Goal: Task Accomplishment & Management: Use online tool/utility

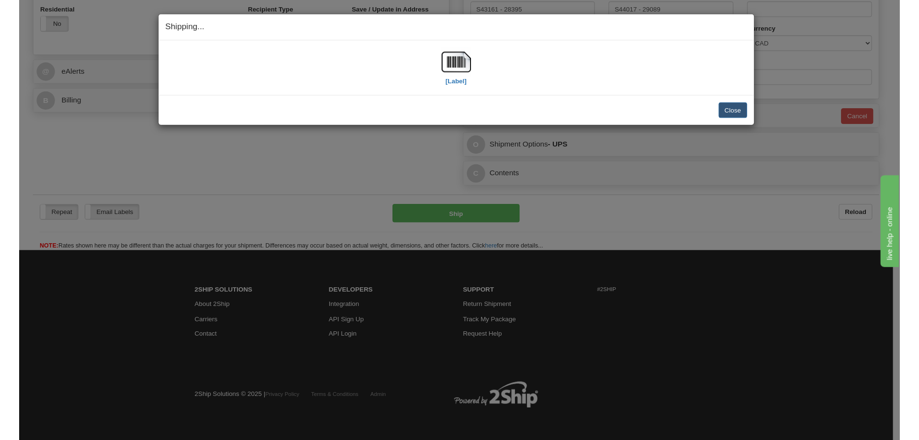
scroll to position [357, 0]
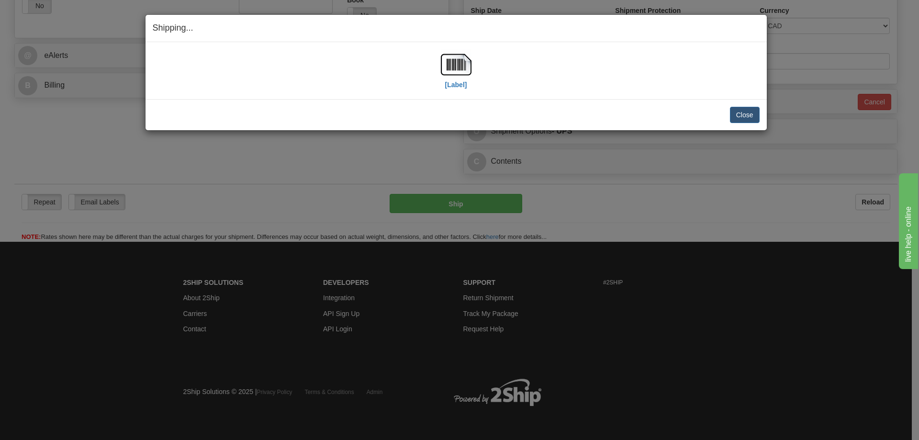
click at [393, 91] on div "[Label]" at bounding box center [456, 70] width 607 height 43
click at [752, 117] on button "Close" at bounding box center [745, 115] width 30 height 16
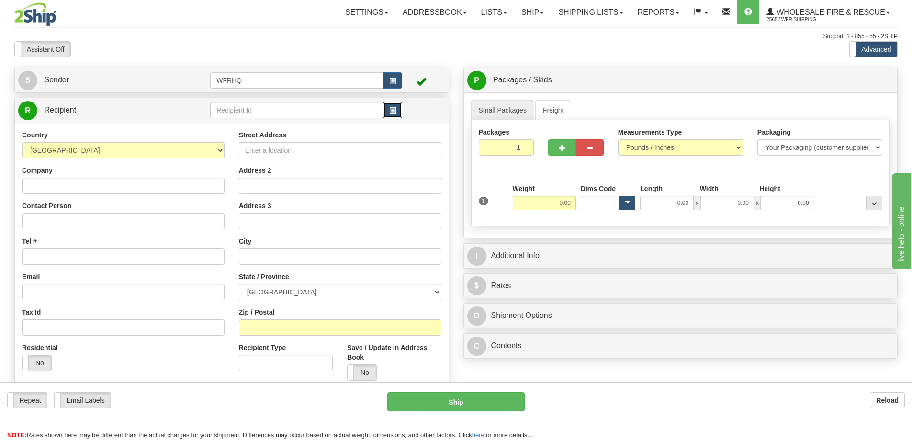
click at [394, 111] on span "button" at bounding box center [392, 111] width 7 height 6
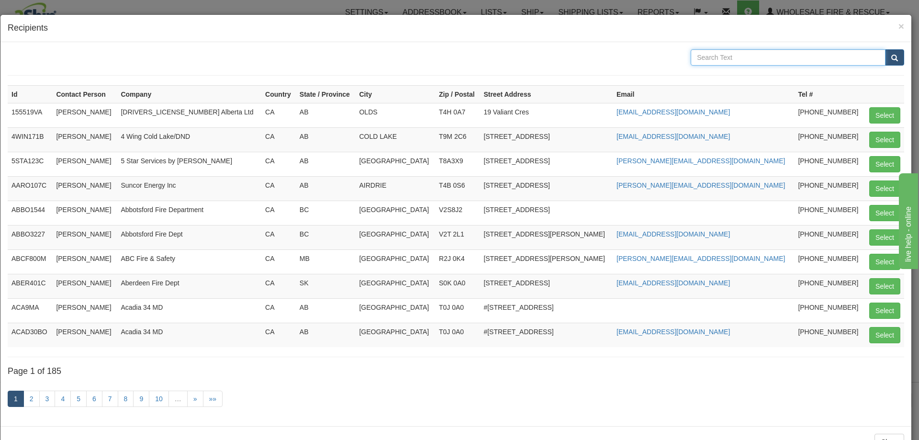
click at [736, 59] on input "text" at bounding box center [788, 57] width 195 height 16
type input "Firemaster"
click at [885, 49] on button "submit" at bounding box center [894, 57] width 19 height 16
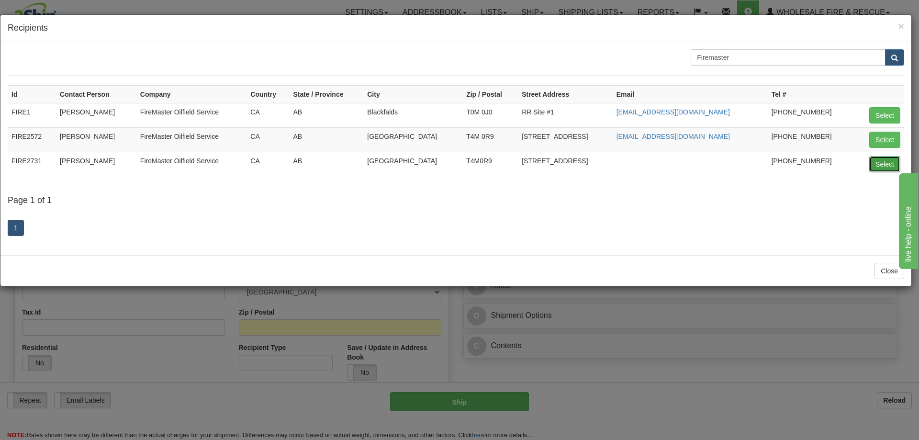
click at [887, 166] on button "Select" at bounding box center [885, 164] width 31 height 16
type input "FIRE2731"
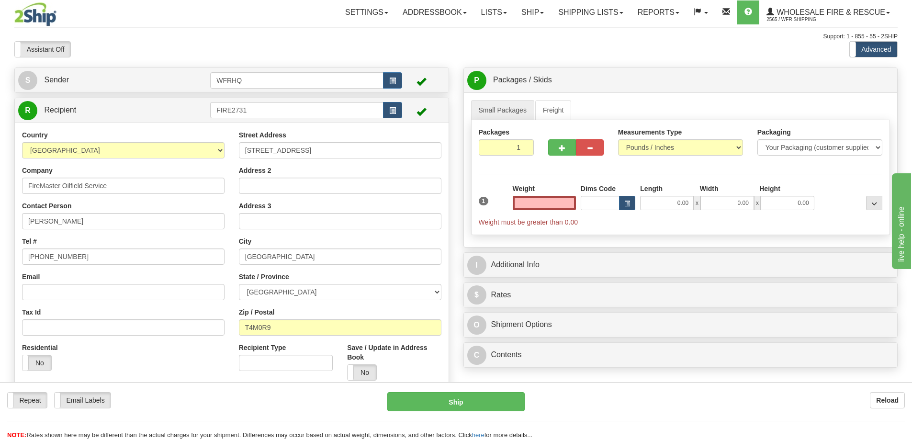
type input "0.00"
click at [103, 292] on input "Email" at bounding box center [123, 292] width 203 height 16
paste input "[EMAIL_ADDRESS][DOMAIN_NAME]"
type input "[EMAIL_ADDRESS][DOMAIN_NAME]"
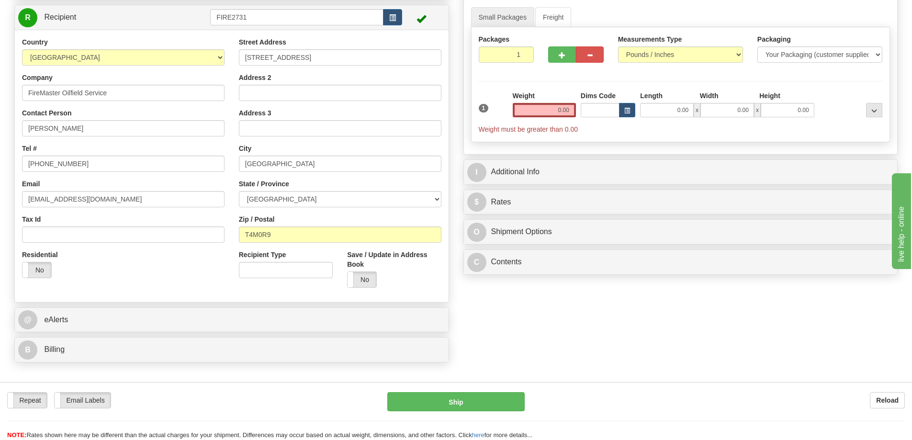
scroll to position [96, 0]
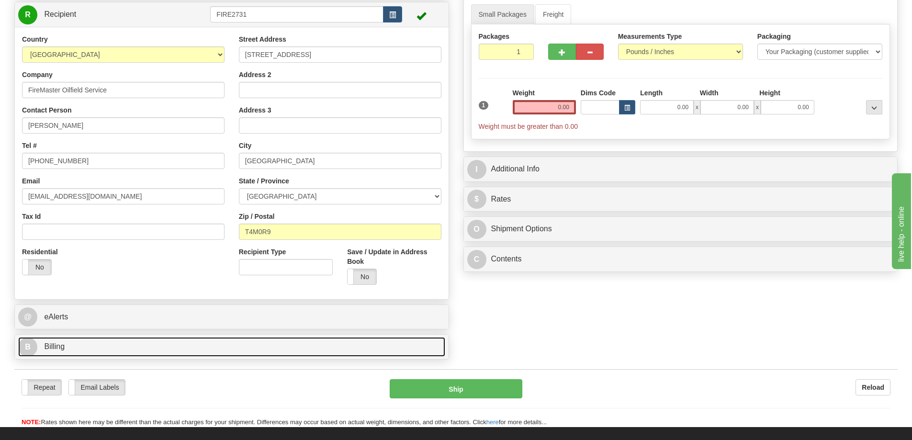
click at [46, 348] on span "Billing" at bounding box center [54, 346] width 21 height 8
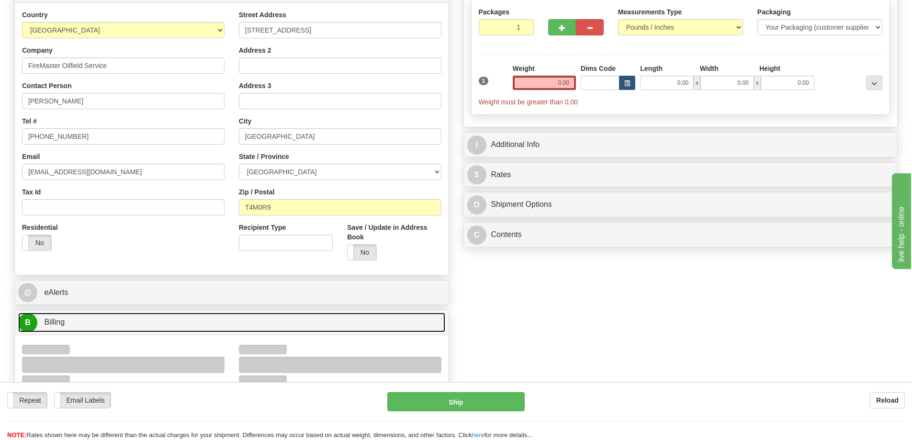
scroll to position [144, 0]
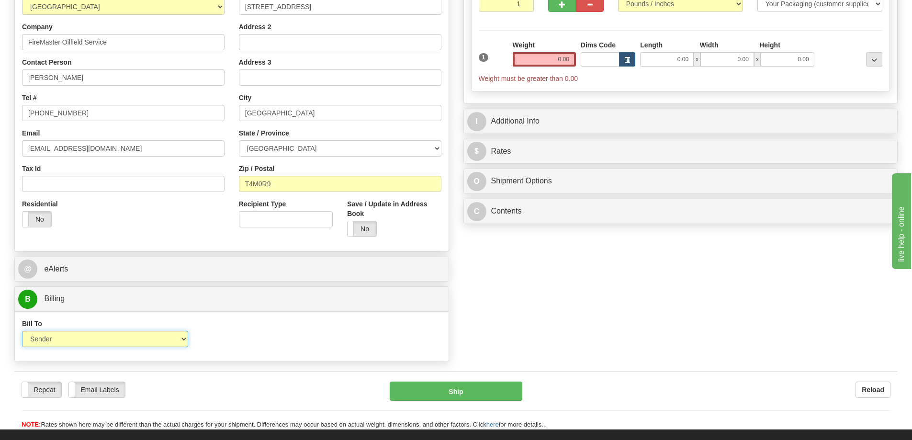
click at [70, 345] on select "Sender Recipient Third Party Collect" at bounding box center [105, 339] width 166 height 16
select select "2"
click at [22, 331] on select "Sender Recipient Third Party Collect" at bounding box center [105, 339] width 166 height 16
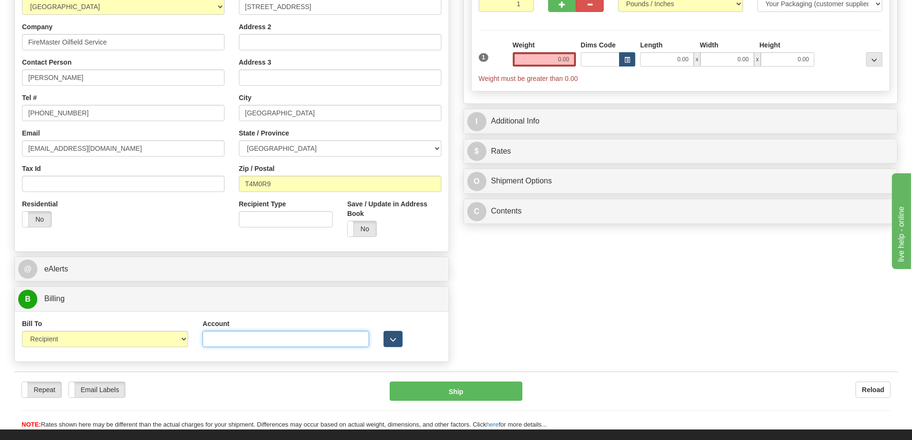
click at [259, 341] on input "Account" at bounding box center [286, 339] width 166 height 16
paste input "7399700"
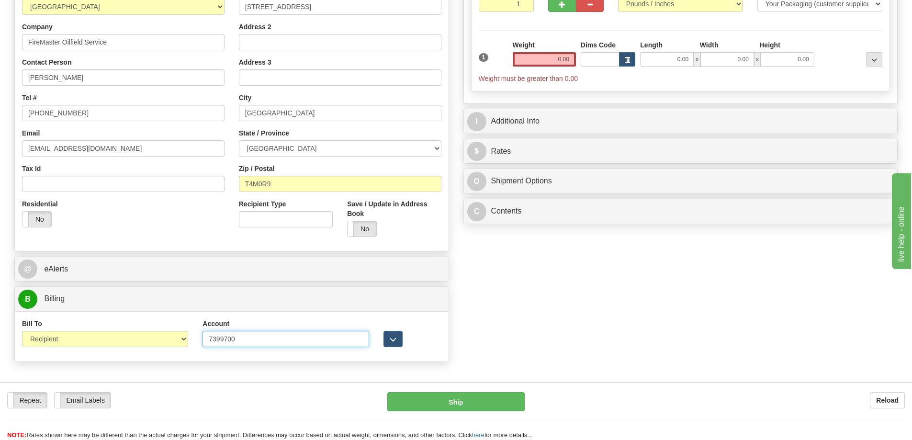
scroll to position [0, 0]
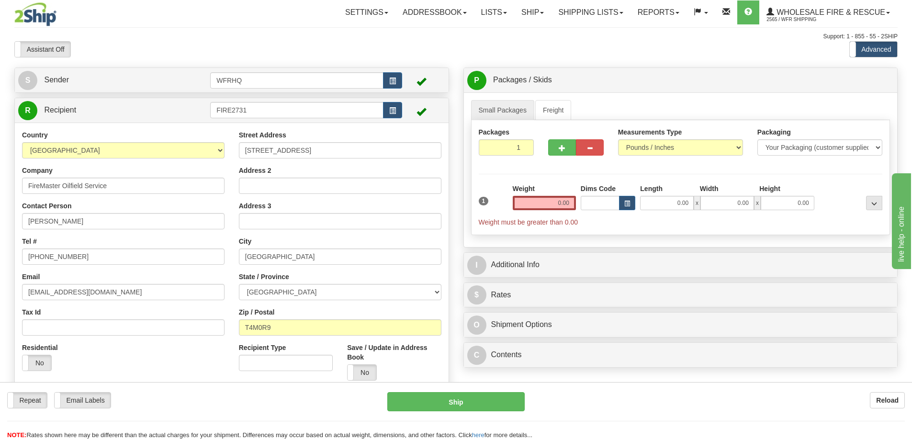
type input "7399700"
click at [533, 205] on input "0.00" at bounding box center [544, 203] width 63 height 14
type input "0.00"
click at [553, 196] on input "0.00" at bounding box center [544, 203] width 63 height 14
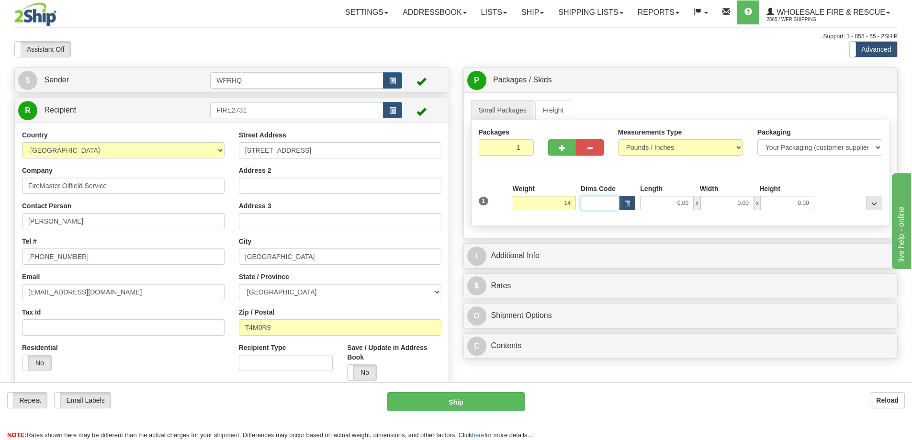
type input "14.00"
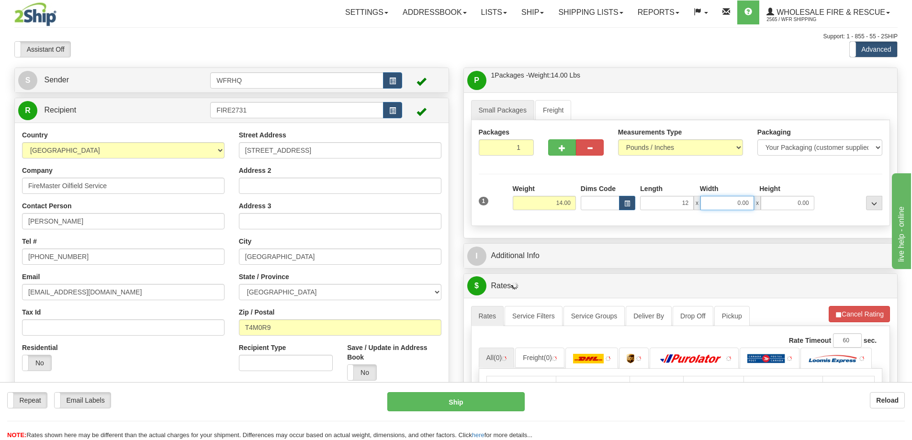
type input "12.00"
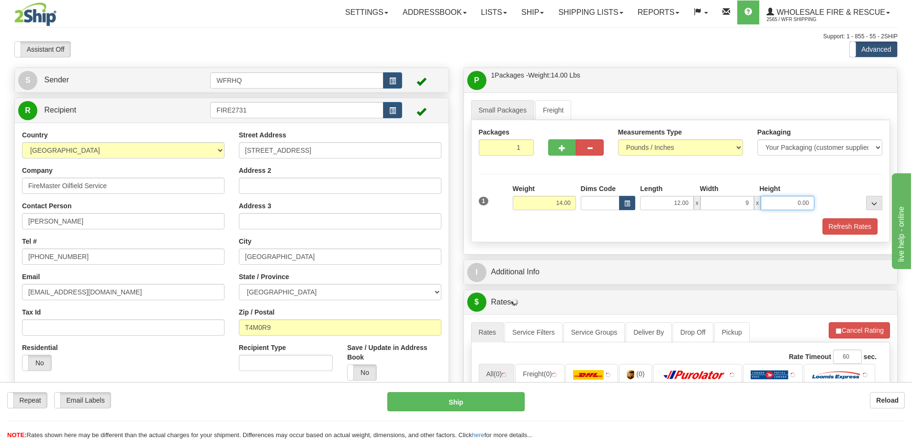
type input "9.00"
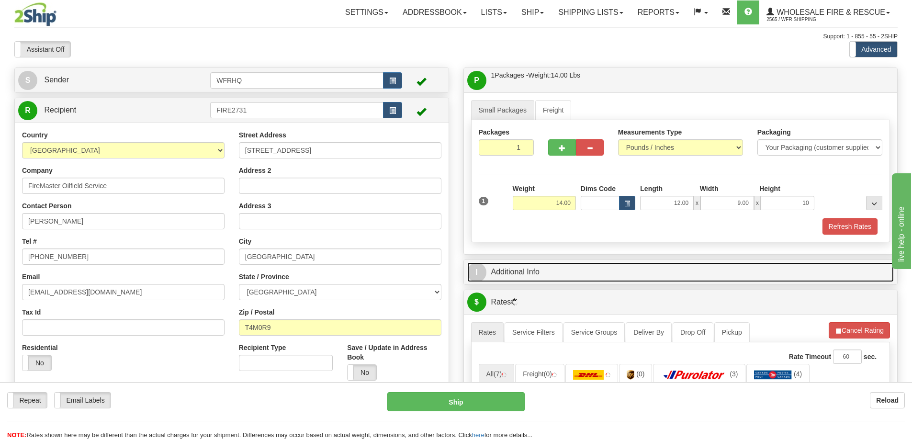
type input "10.00"
click at [522, 271] on link "I Additional Info" at bounding box center [680, 272] width 427 height 20
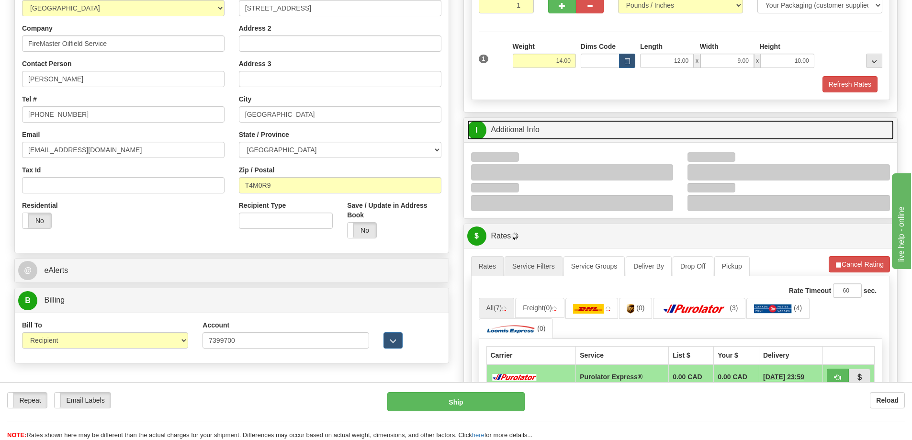
scroll to position [144, 0]
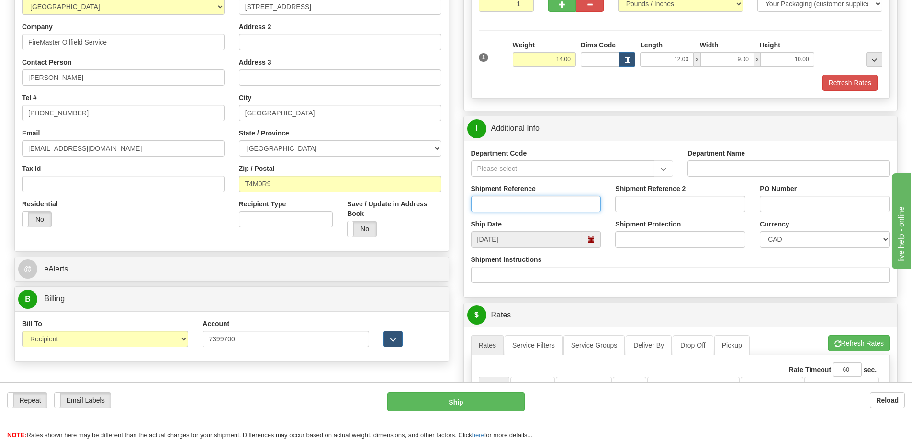
click at [527, 210] on input "Shipment Reference" at bounding box center [536, 204] width 130 height 16
type input "S42996 - 28399"
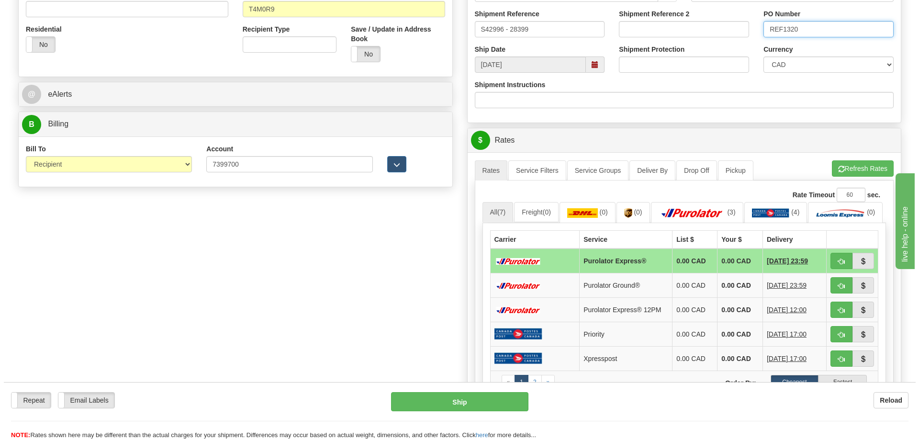
scroll to position [335, 0]
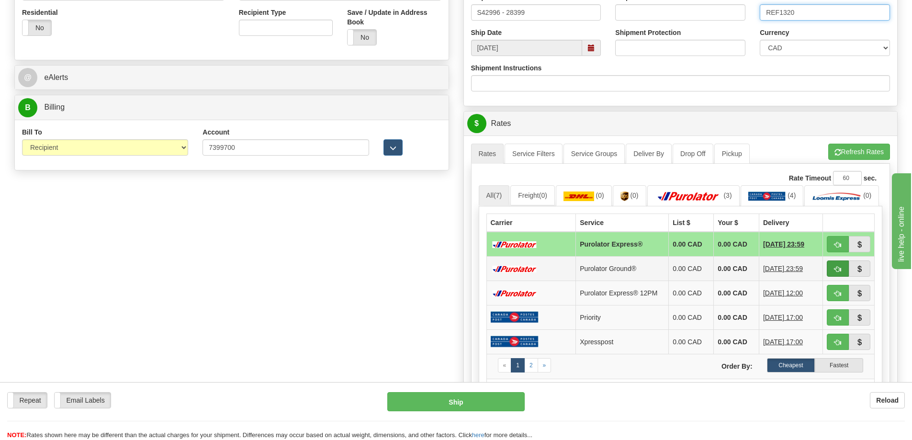
type input "REF1320"
click at [836, 272] on span "button" at bounding box center [838, 269] width 7 height 6
type input "260"
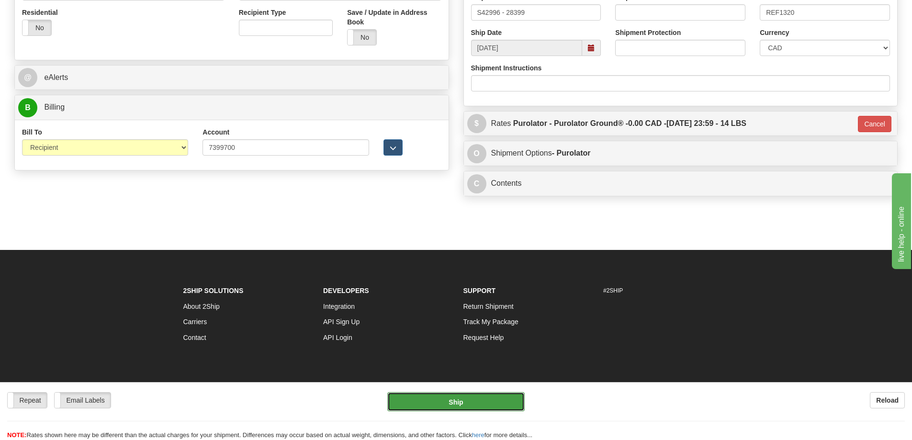
click at [504, 398] on button "Ship" at bounding box center [455, 401] width 137 height 19
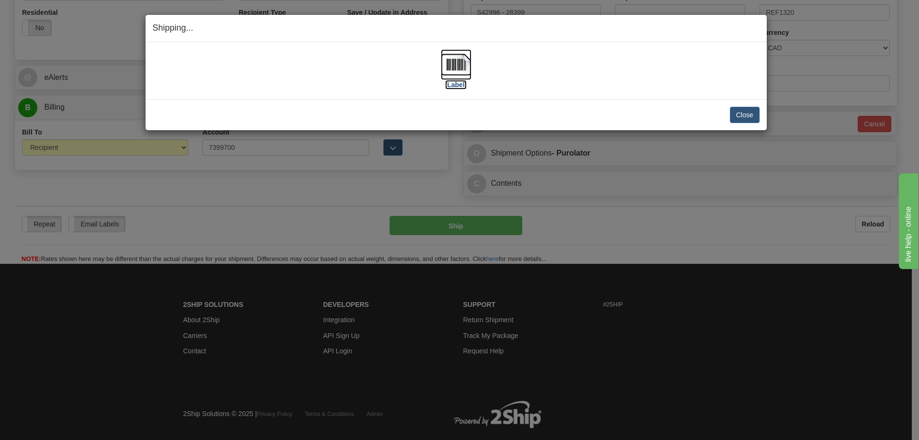
click at [453, 64] on img at bounding box center [456, 64] width 31 height 31
click at [512, 108] on div "Close Cancel" at bounding box center [456, 115] width 607 height 16
click at [752, 115] on button "Close" at bounding box center [745, 115] width 30 height 16
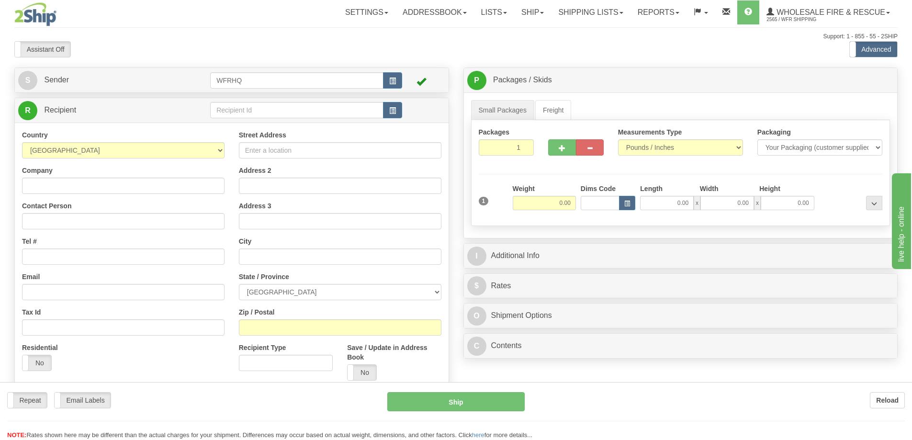
click at [375, 45] on div "Assistant On Assistant Off Do a return Do a return" at bounding box center [194, 49] width 374 height 16
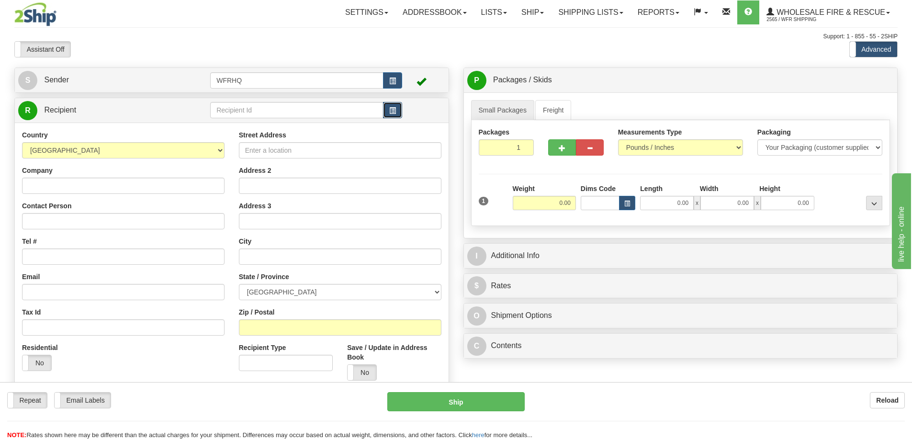
click at [399, 113] on button "button" at bounding box center [392, 110] width 19 height 16
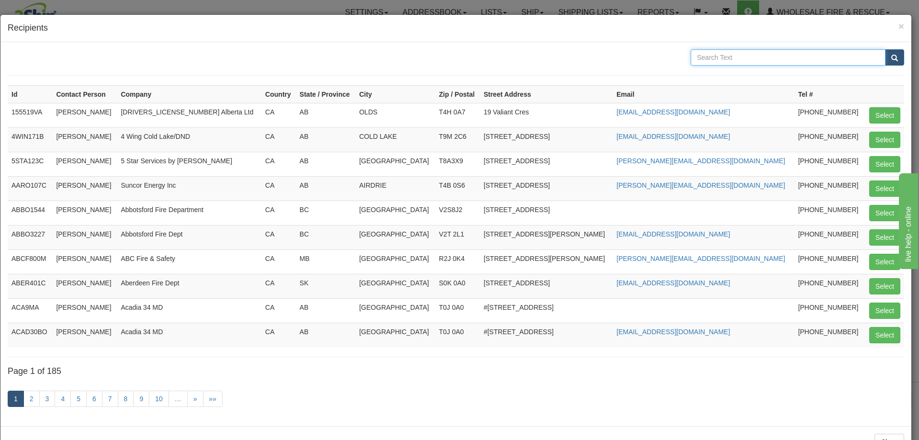
click at [743, 60] on input "text" at bounding box center [788, 57] width 195 height 16
type input "[GEOGRAPHIC_DATA]"
click at [885, 49] on button "submit" at bounding box center [894, 57] width 19 height 16
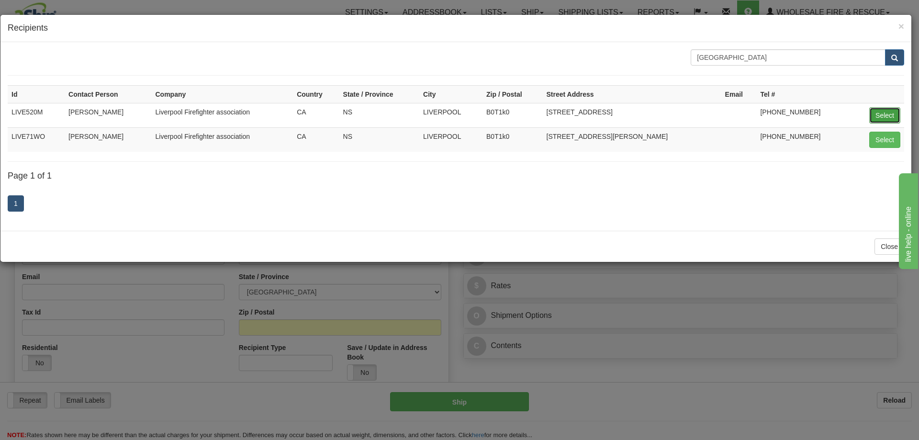
click at [892, 115] on button "Select" at bounding box center [885, 115] width 31 height 16
type input "LIVE520M"
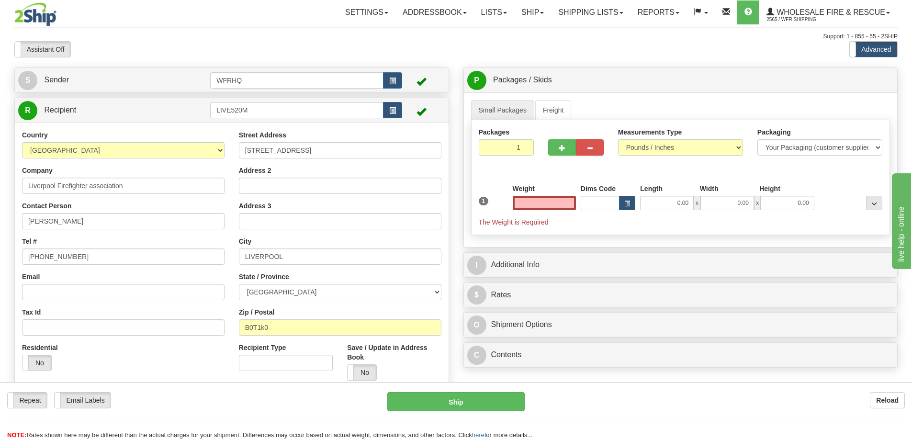
type input "0.00"
click at [57, 290] on input "Email" at bounding box center [123, 292] width 203 height 16
paste input "liverpoolfire@bellaliant.com"
type input "liverpoolfire@bellaliant.com"
click at [561, 201] on input "0.00" at bounding box center [544, 203] width 63 height 14
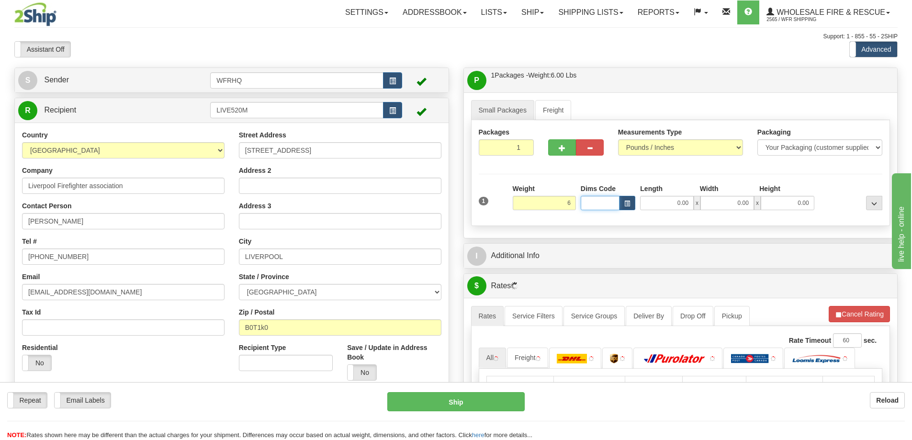
type input "6.00"
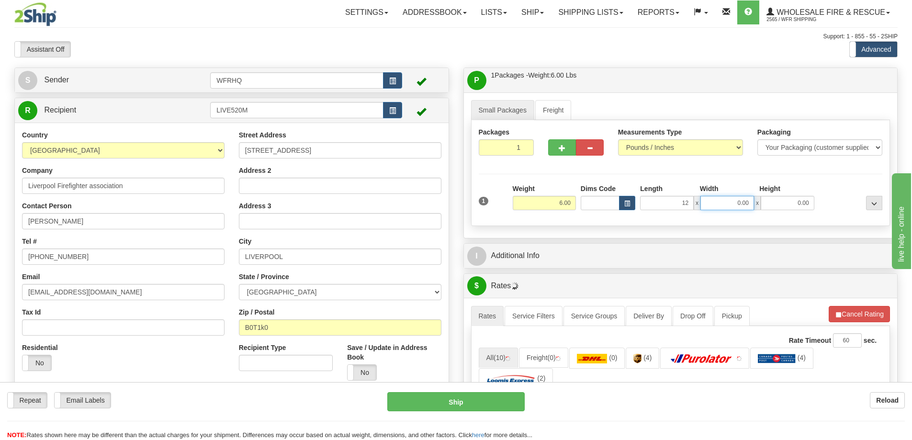
type input "12.00"
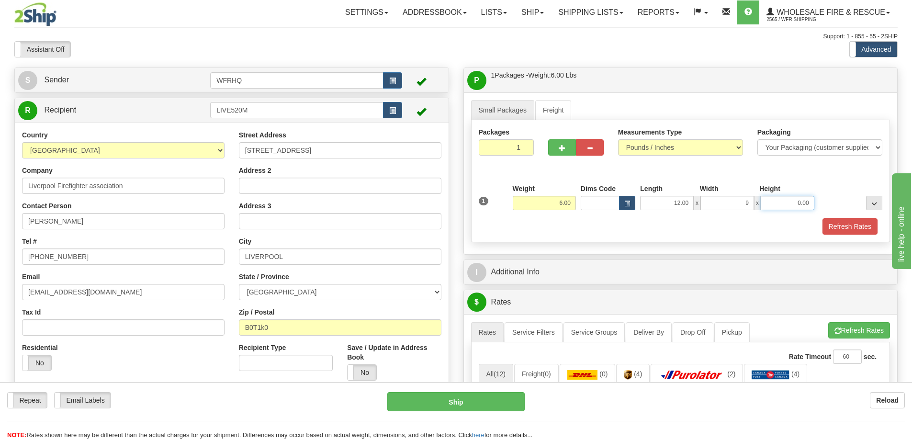
type input "9.00"
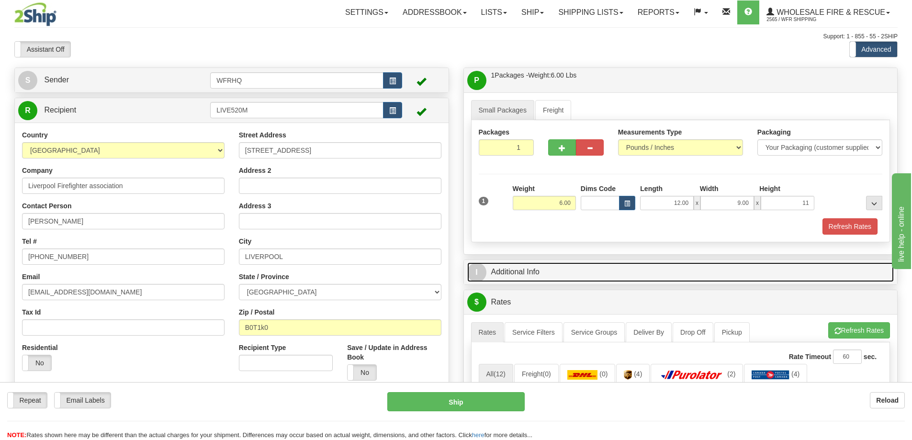
type input "11.00"
click at [512, 271] on link "I Additional Info" at bounding box center [680, 272] width 427 height 20
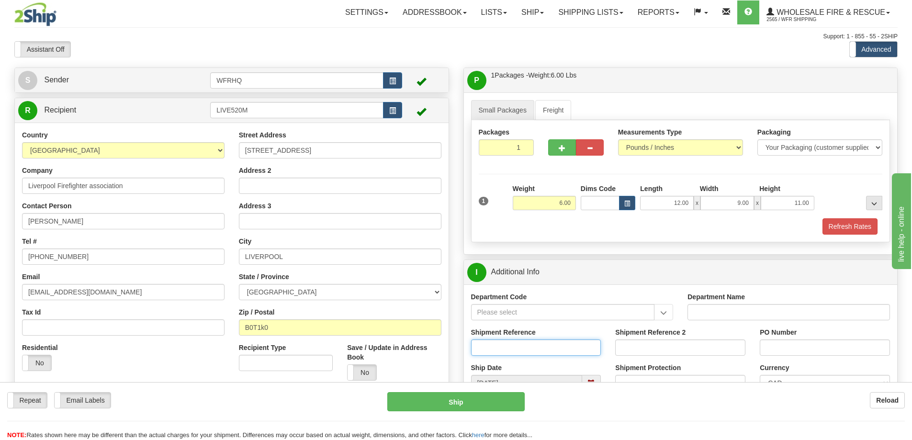
click at [495, 348] on input "Shipment Reference" at bounding box center [536, 348] width 130 height 16
type input "S43086 - 28266"
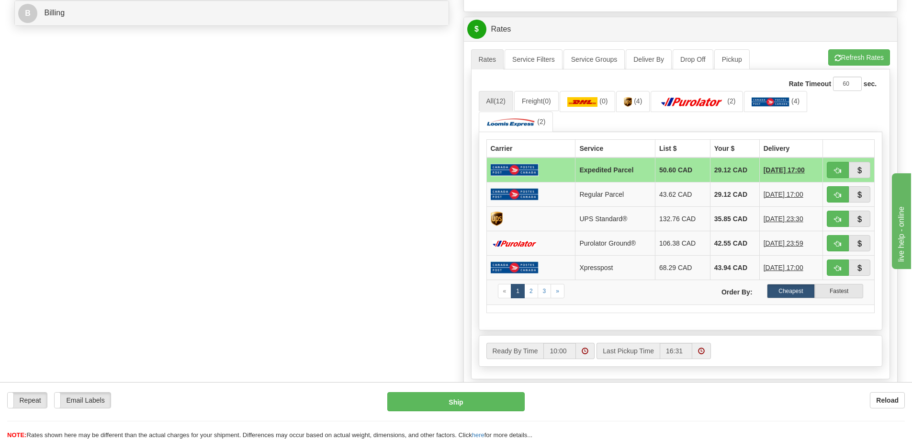
scroll to position [431, 0]
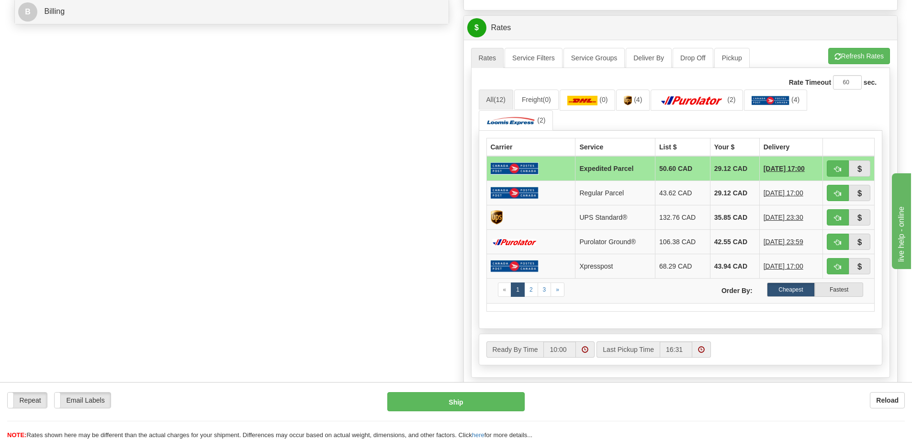
type input "2025-TM0506"
click at [837, 215] on span "button" at bounding box center [838, 218] width 7 height 6
type input "11"
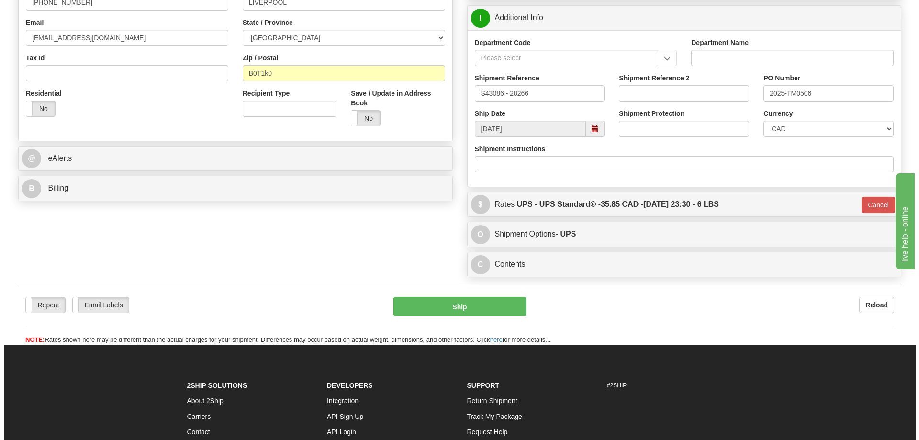
scroll to position [261, 0]
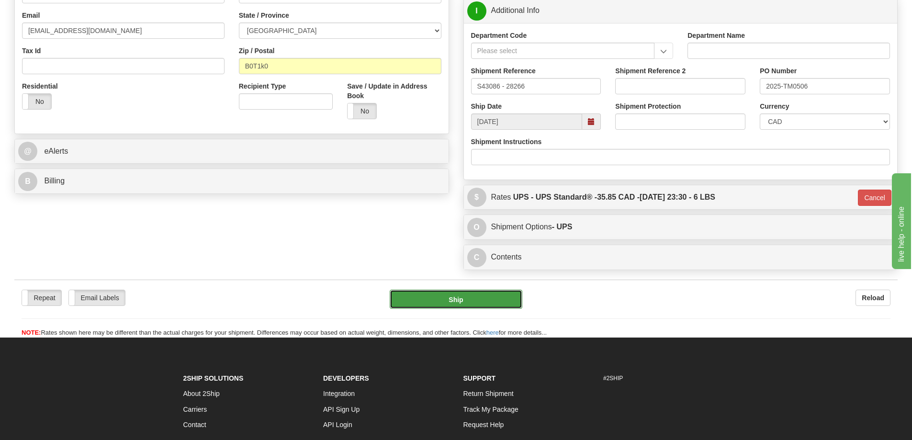
click at [450, 300] on button "Ship" at bounding box center [456, 299] width 133 height 19
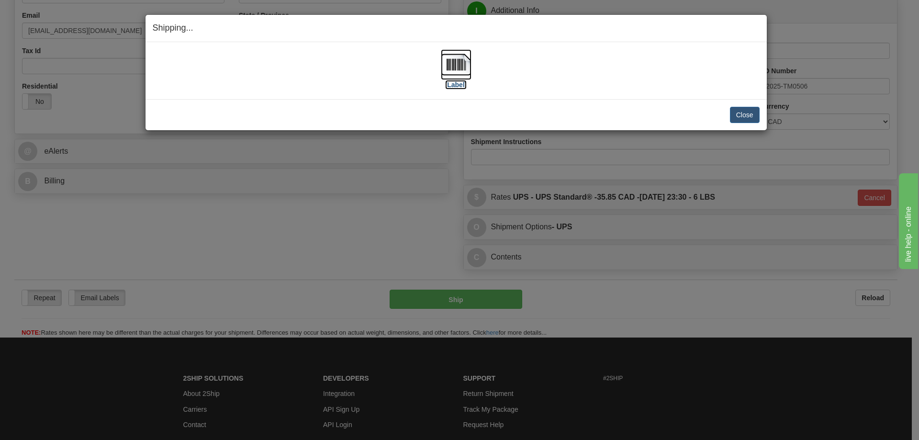
click at [461, 60] on img at bounding box center [456, 64] width 31 height 31
